Goal: Information Seeking & Learning: Find specific page/section

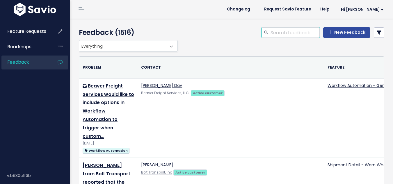
click at [296, 33] on input "search" at bounding box center [295, 32] width 50 height 10
type input "modify bill details"
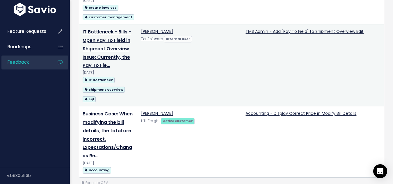
scroll to position [378, 0]
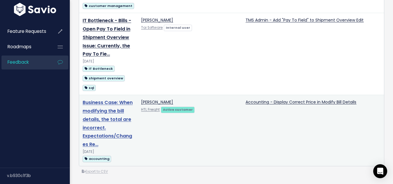
click at [102, 113] on link "Business Case: When modifying the bill details, the total are incorrect. Expect…" at bounding box center [108, 123] width 50 height 49
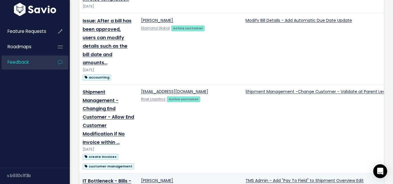
scroll to position [174, 0]
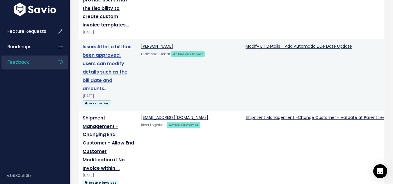
click at [109, 73] on link "Issue: After a bill has been approved, users can modify details such as the bil…" at bounding box center [107, 67] width 49 height 49
